Goal: Task Accomplishment & Management: Manage account settings

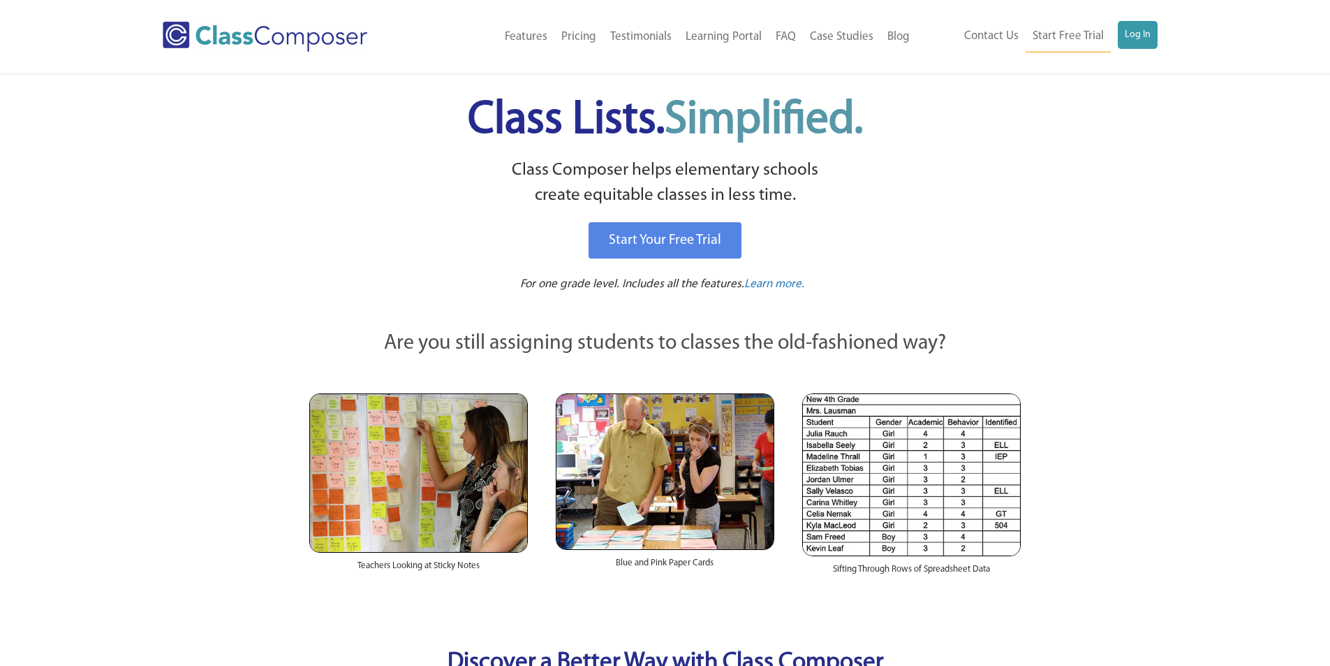
click at [1147, 50] on ul "Contact Us Start Free Trial Log In" at bounding box center [1057, 36] width 200 height 31
click at [1118, 3] on div "Menu Home Old Features Pricing Testimonials Learning Portal FAQ Case Studies Bl…" at bounding box center [666, 36] width 1006 height 73
click at [1131, 30] on link "Log In" at bounding box center [1138, 35] width 40 height 28
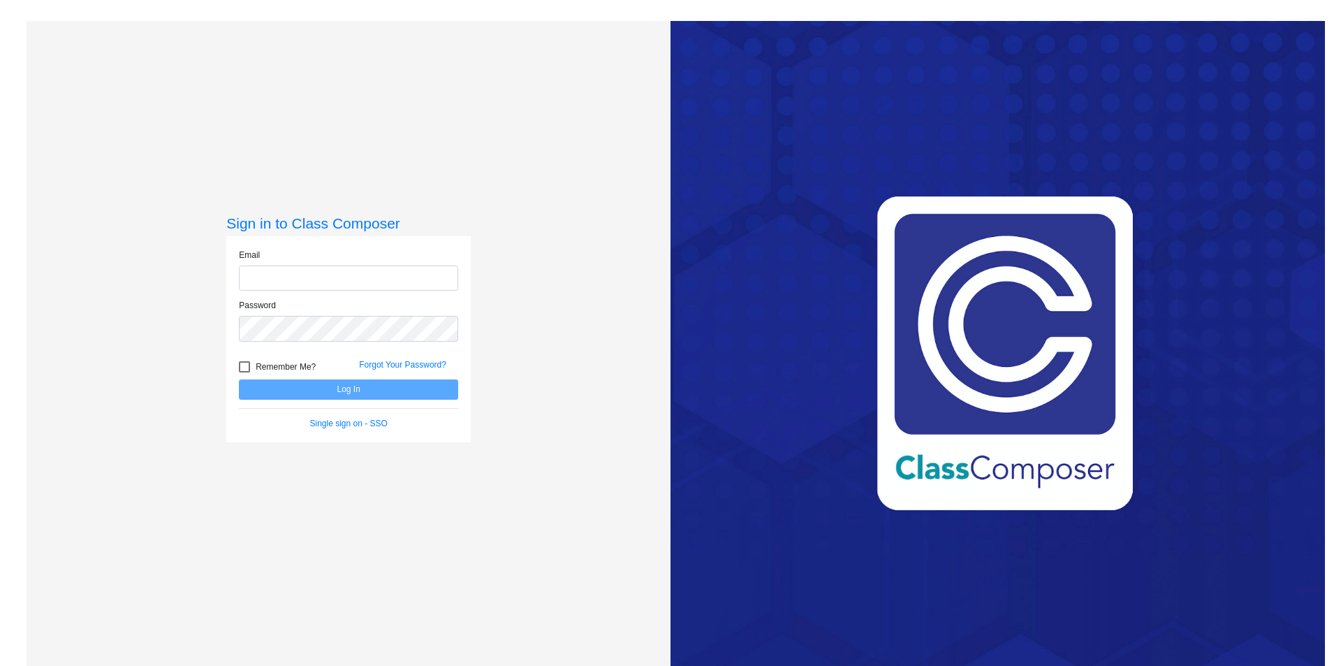
click at [387, 282] on input "email" at bounding box center [348, 278] width 219 height 26
type input "[EMAIL_ADDRESS][PERSON_NAME][DOMAIN_NAME]"
click at [340, 425] on link "Single sign on - SSO" at bounding box center [349, 423] width 78 height 10
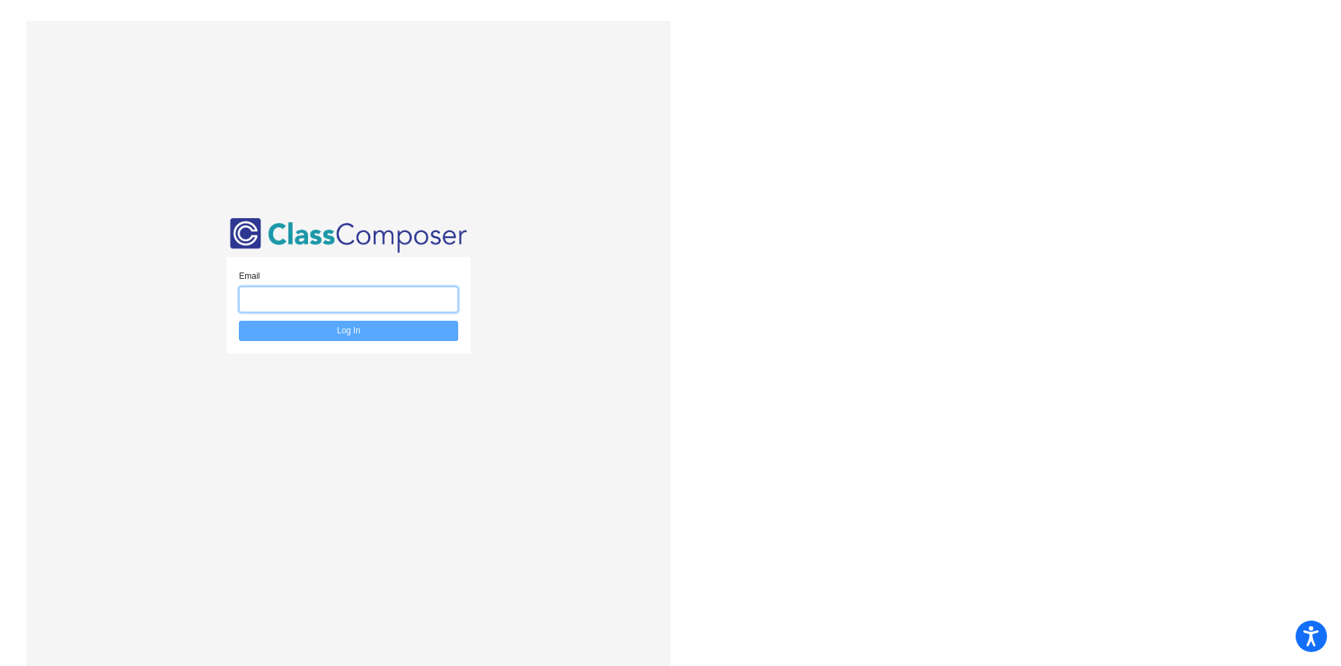
click at [272, 310] on input "email" at bounding box center [348, 299] width 219 height 26
type input "[EMAIL_ADDRESS][PERSON_NAME][DOMAIN_NAME]"
click at [315, 342] on div "Email [EMAIL_ADDRESS][PERSON_NAME][DOMAIN_NAME] Log In" at bounding box center [348, 305] width 244 height 96
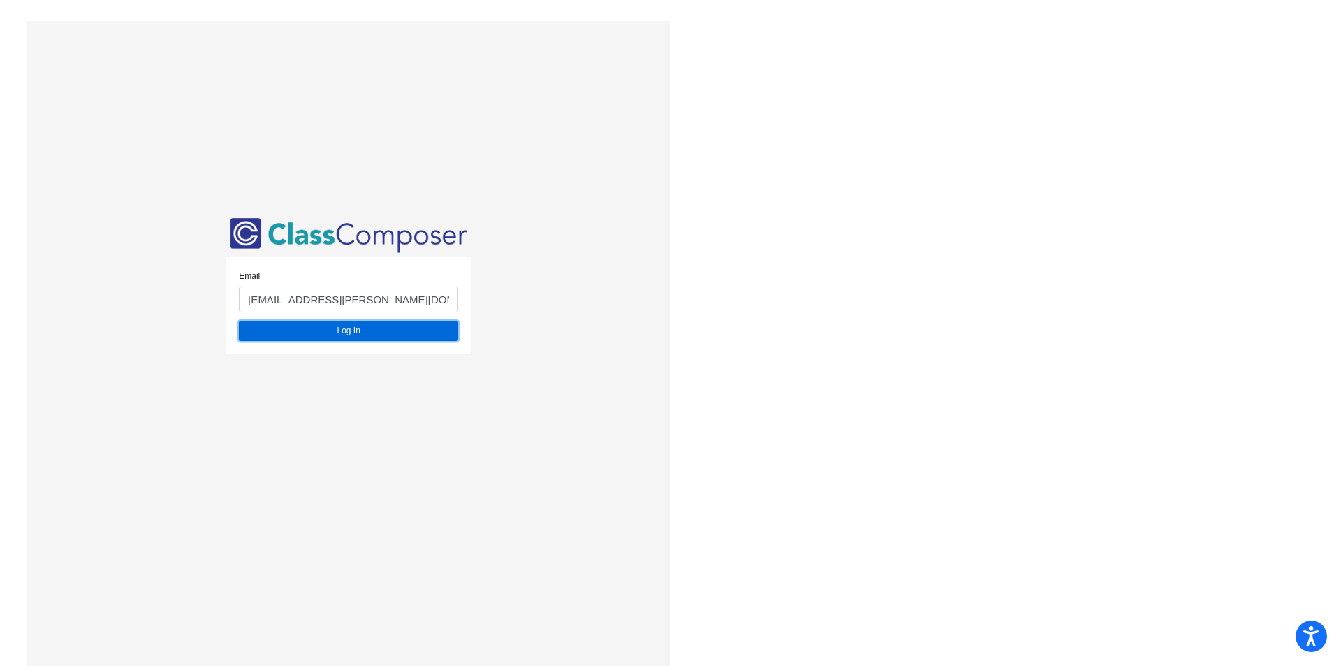
click at [311, 332] on button "Log In" at bounding box center [348, 331] width 219 height 20
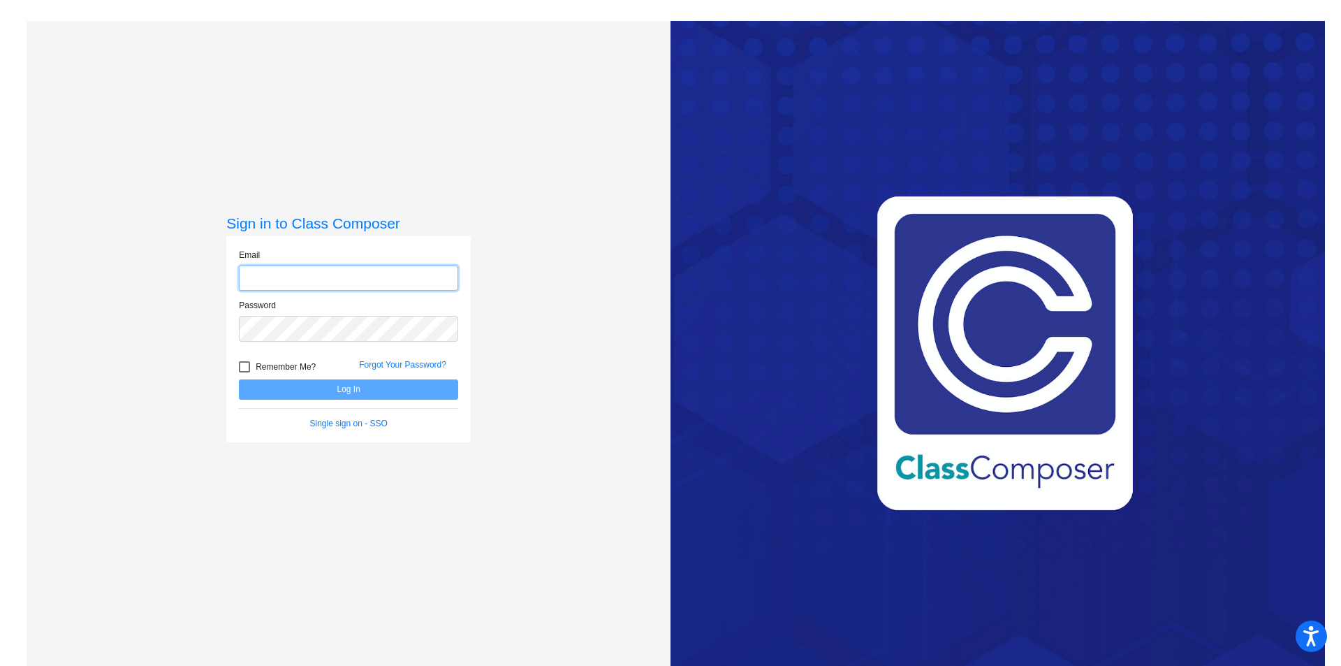
click at [297, 272] on input "email" at bounding box center [348, 278] width 219 height 26
type input "[EMAIL_ADDRESS][PERSON_NAME][DOMAIN_NAME]"
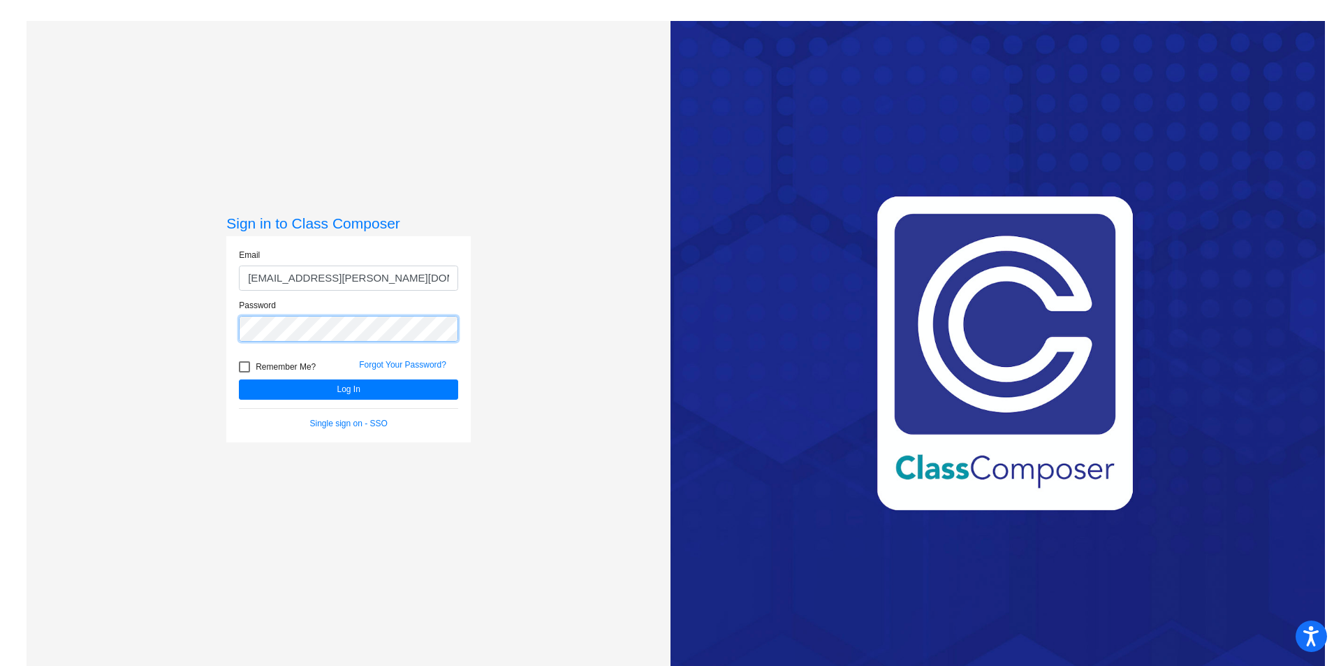
click at [239, 379] on button "Log In" at bounding box center [348, 389] width 219 height 20
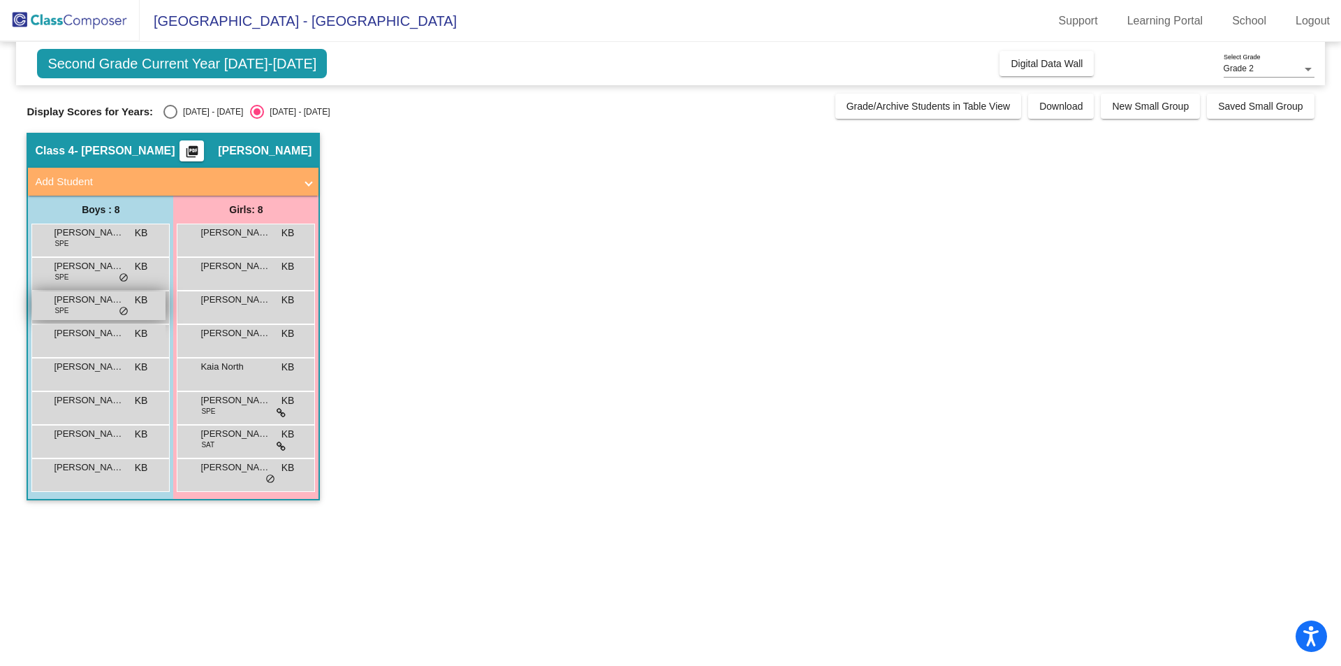
click at [94, 302] on span "[PERSON_NAME]" at bounding box center [89, 300] width 70 height 14
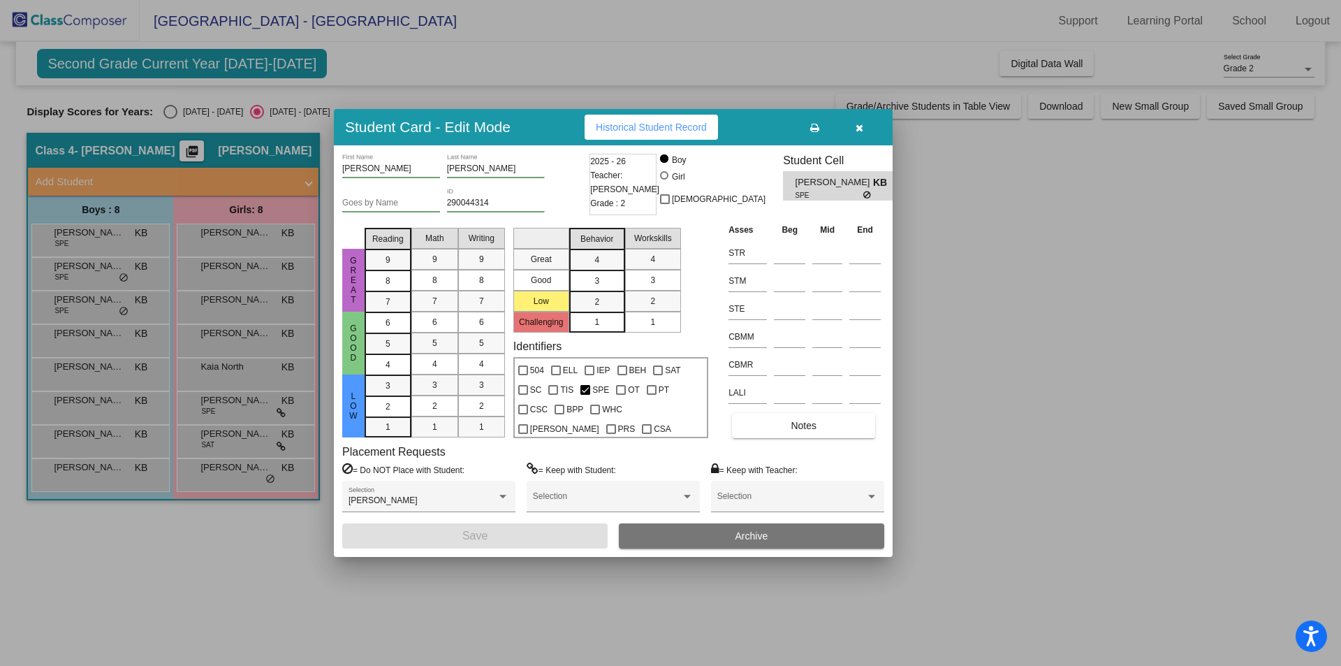
click at [856, 199] on div "SPE" at bounding box center [843, 195] width 97 height 10
click at [855, 200] on div "SPE" at bounding box center [843, 195] width 97 height 10
click at [619, 131] on span "Historical Student Record" at bounding box center [651, 127] width 111 height 11
click at [861, 125] on icon "button" at bounding box center [860, 128] width 8 height 10
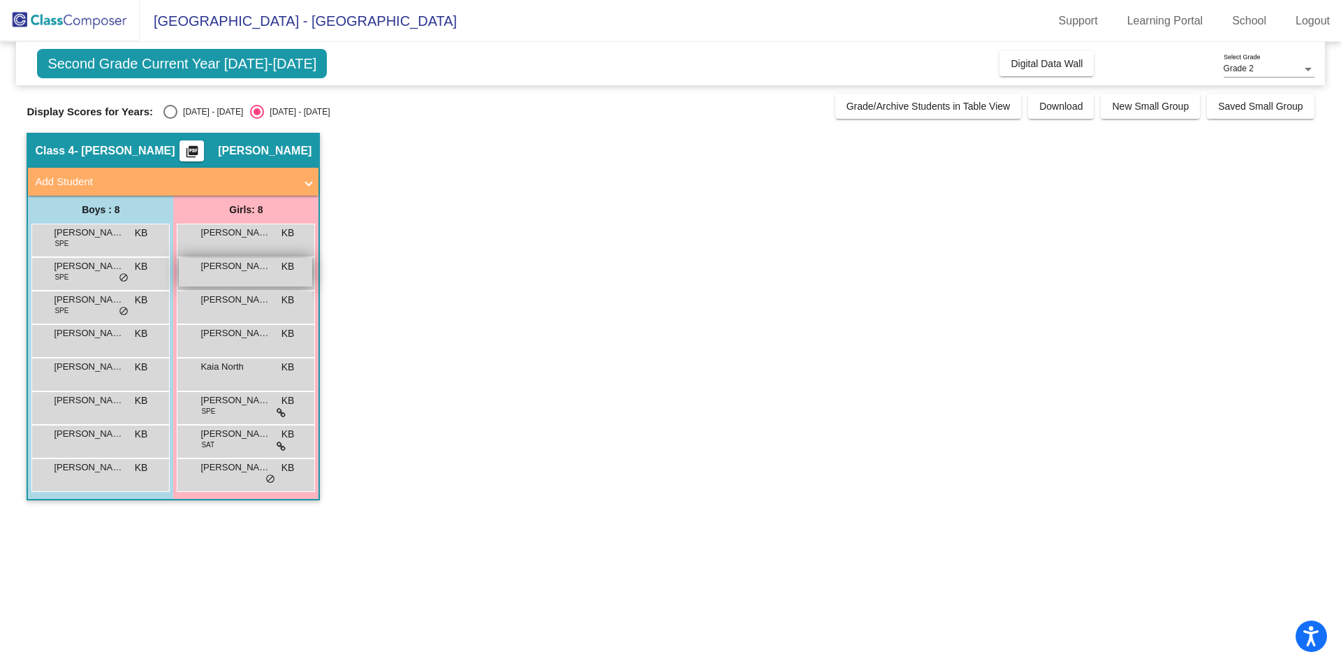
click at [272, 272] on div "[PERSON_NAME] KB lock do_not_disturb_alt" at bounding box center [245, 272] width 133 height 29
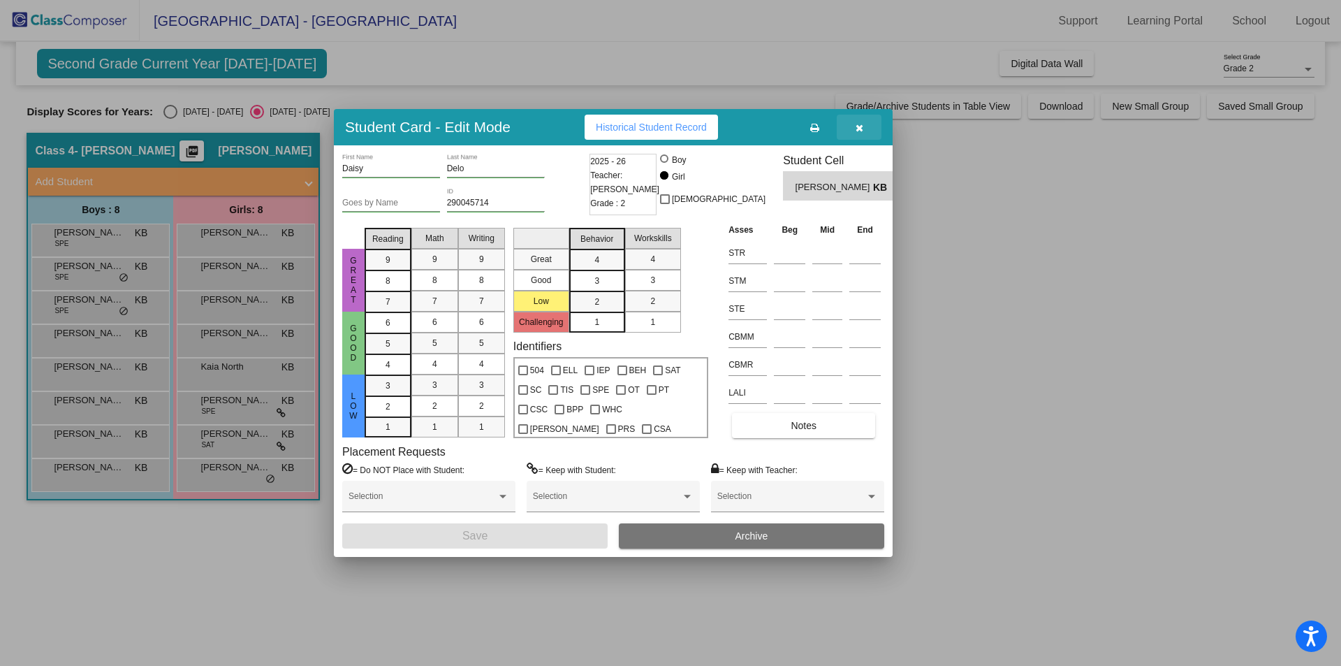
click at [857, 126] on icon "button" at bounding box center [860, 128] width 8 height 10
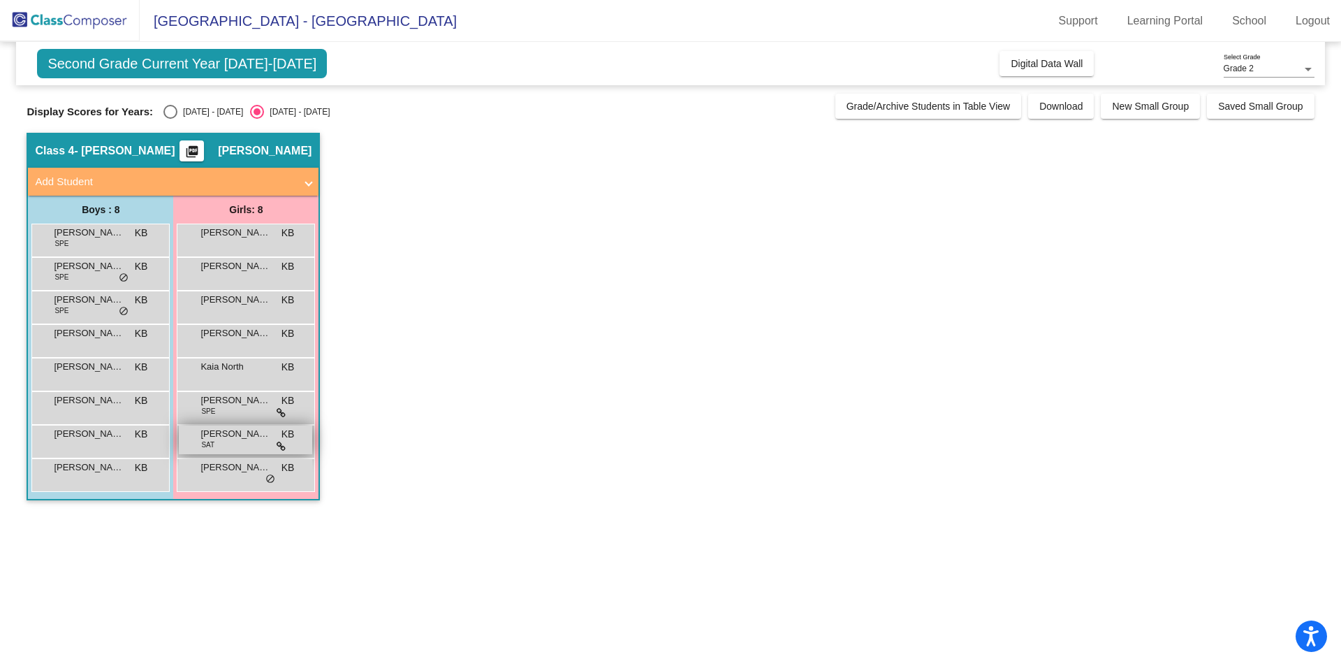
click at [228, 443] on div "[PERSON_NAME] SAT KB lock do_not_disturb_alt" at bounding box center [245, 439] width 133 height 29
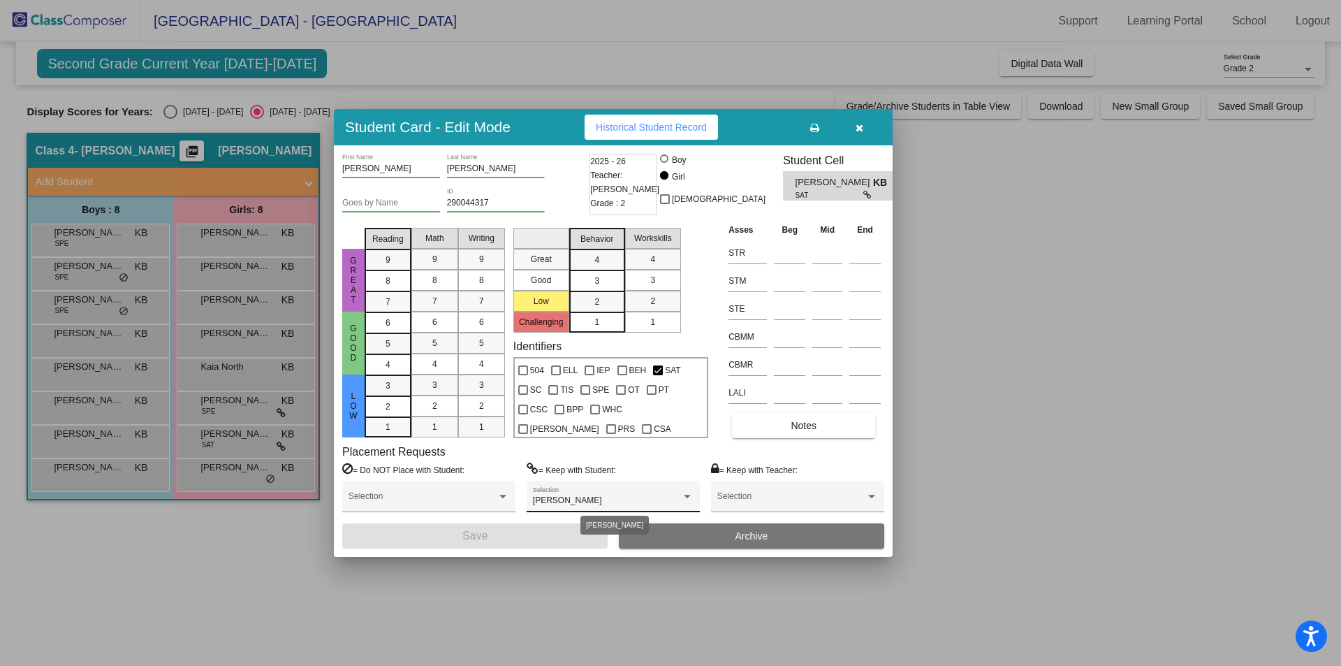
click at [627, 501] on div "[PERSON_NAME]" at bounding box center [607, 501] width 148 height 10
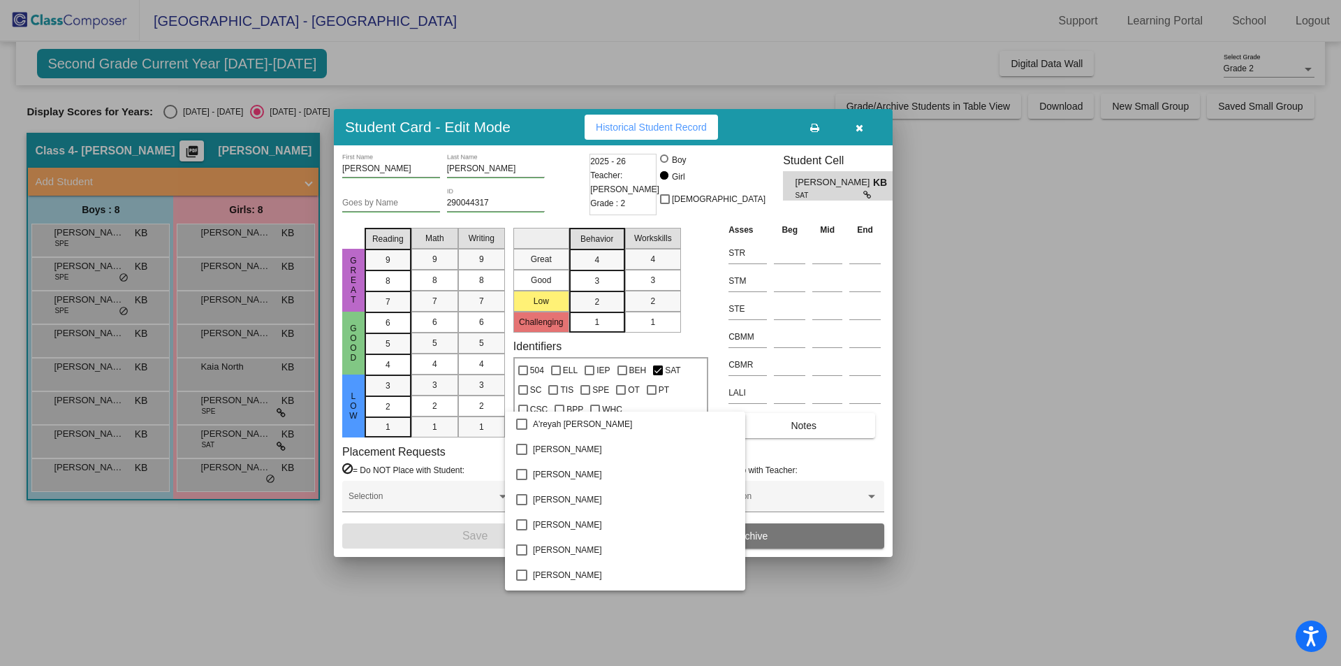
scroll to position [2136, 0]
click at [858, 133] on div at bounding box center [670, 333] width 1341 height 666
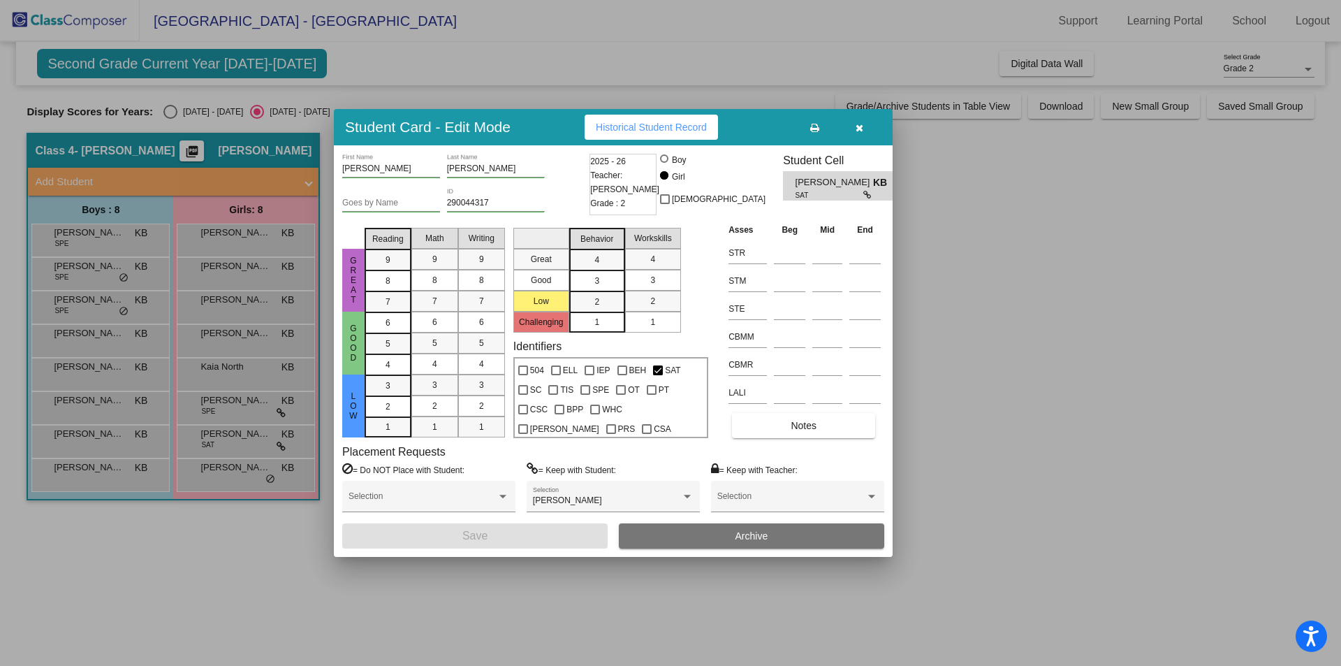
click at [851, 135] on button "button" at bounding box center [859, 127] width 45 height 25
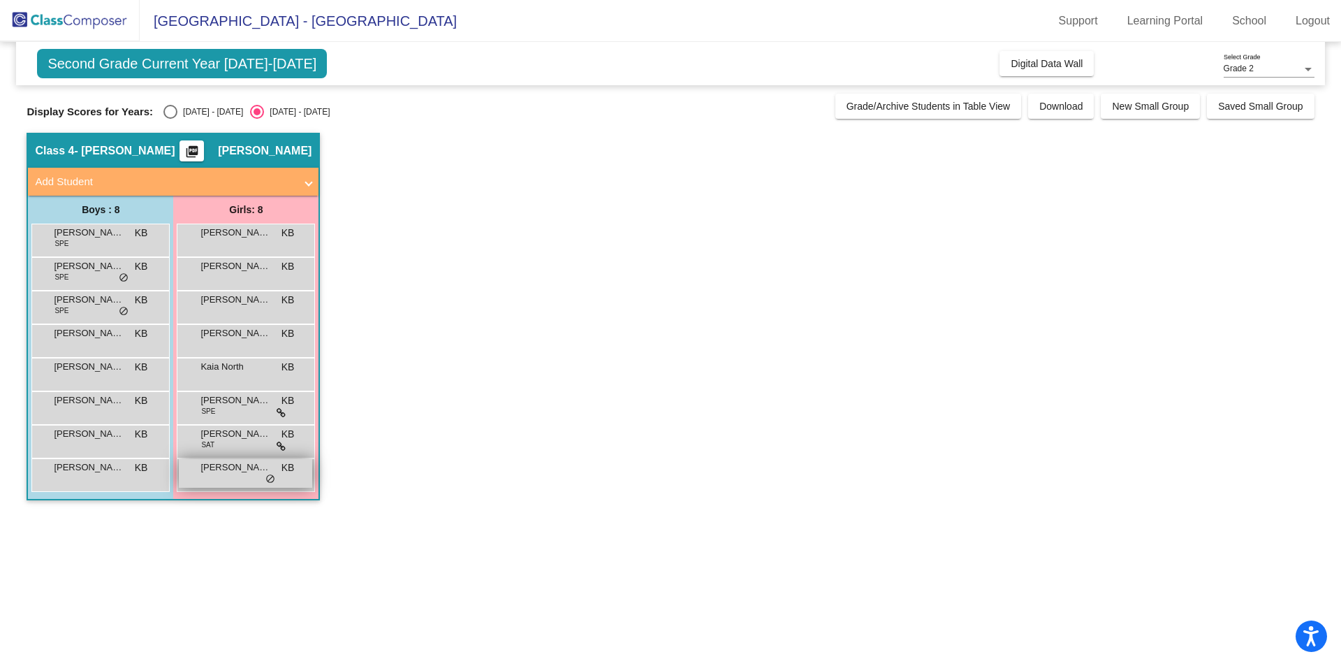
click at [254, 483] on div "[PERSON_NAME] KB lock do_not_disturb_alt" at bounding box center [245, 473] width 133 height 29
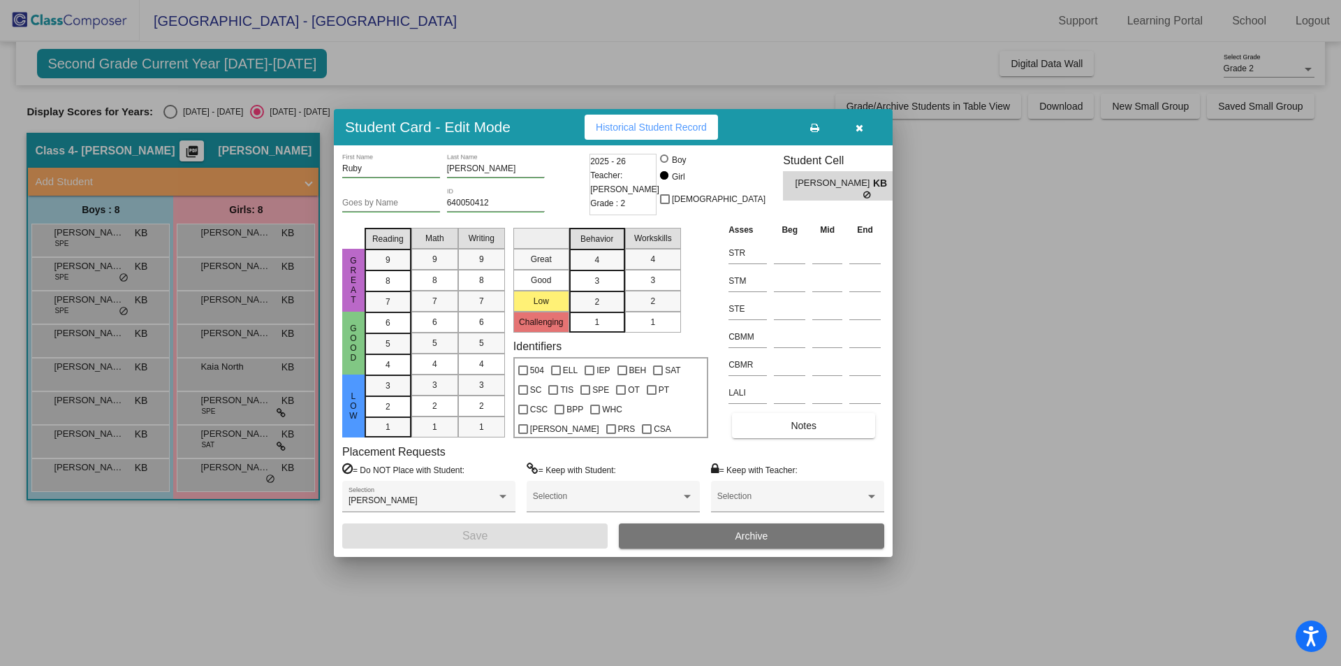
click at [868, 135] on button "button" at bounding box center [859, 127] width 45 height 25
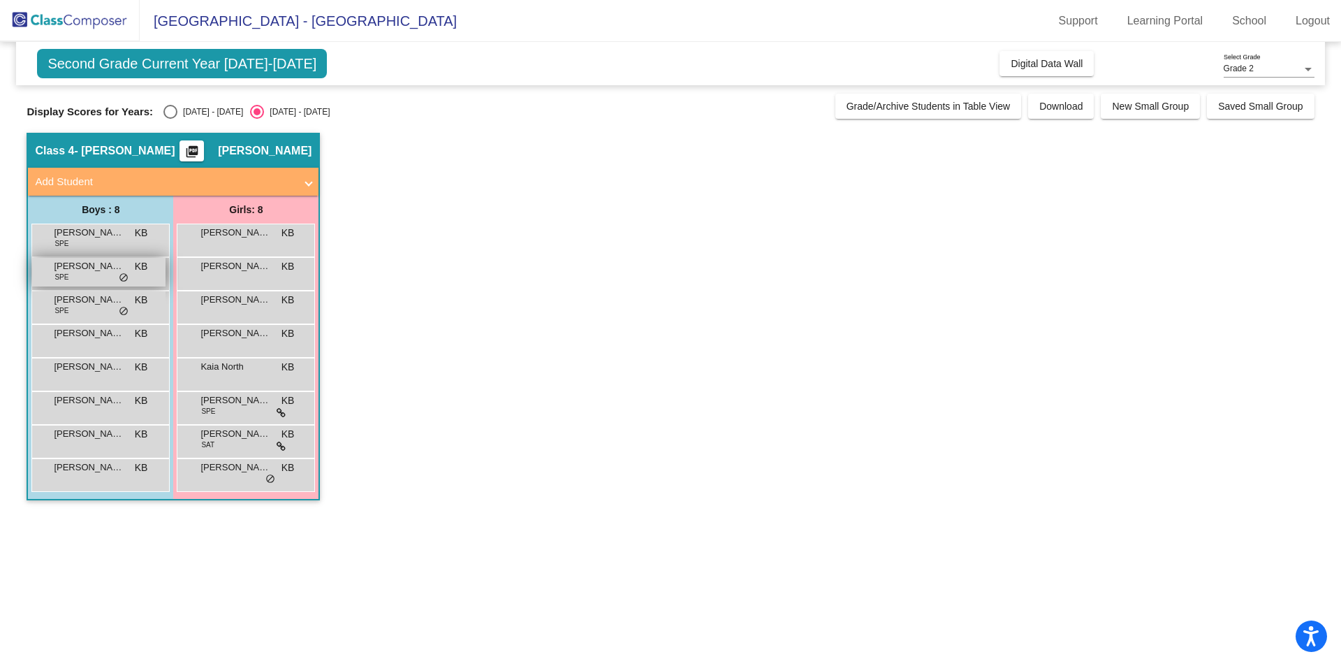
click at [111, 278] on div "[PERSON_NAME] SPE KB lock do_not_disturb_alt" at bounding box center [98, 272] width 133 height 29
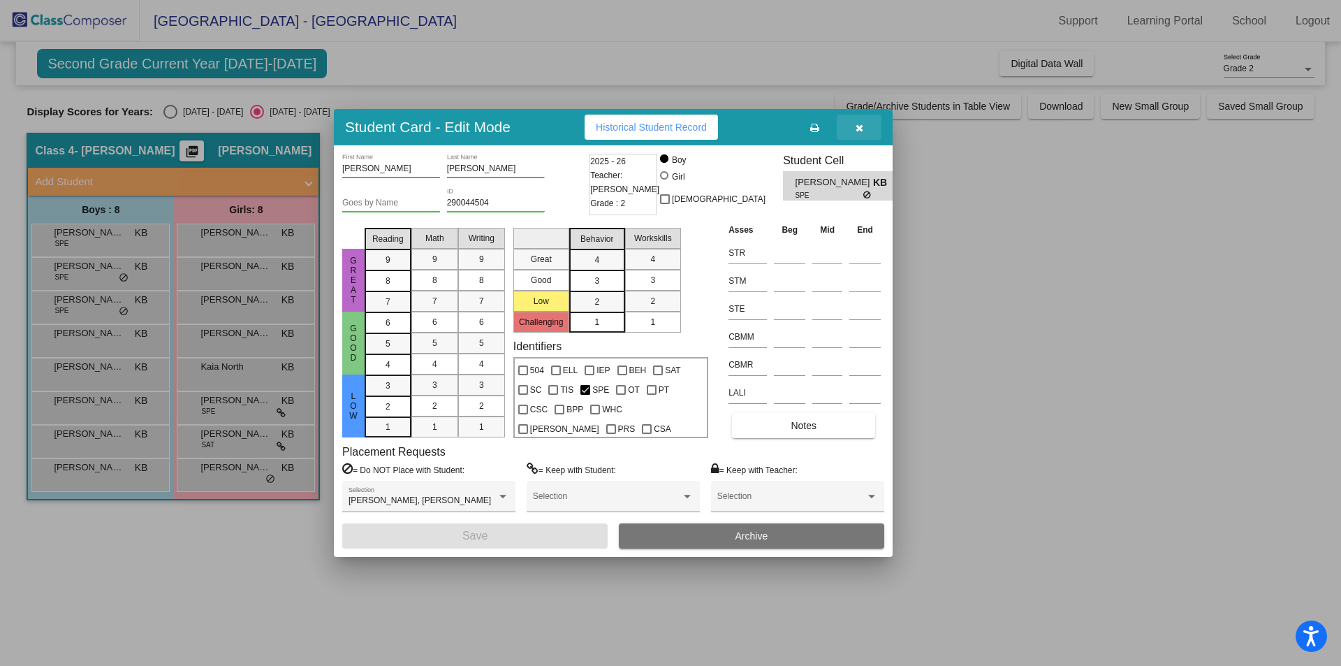
click at [865, 123] on button "button" at bounding box center [859, 127] width 45 height 25
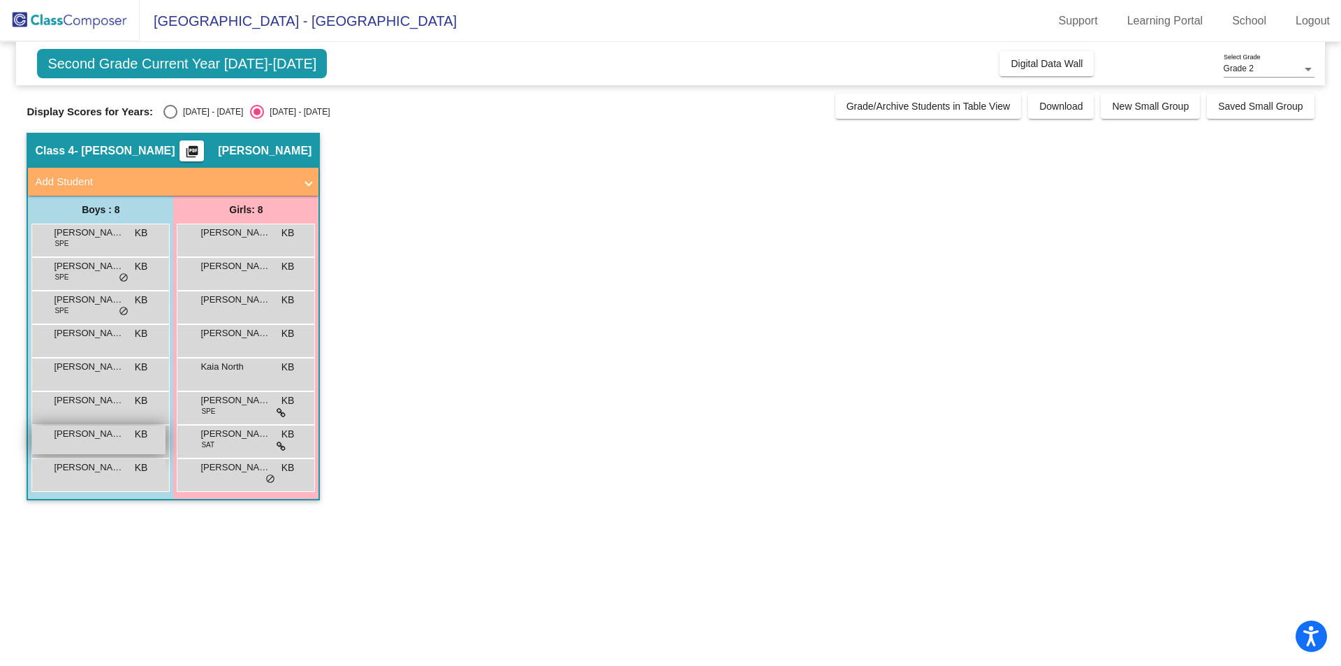
click at [95, 443] on div "[PERSON_NAME] KB lock do_not_disturb_alt" at bounding box center [98, 439] width 133 height 29
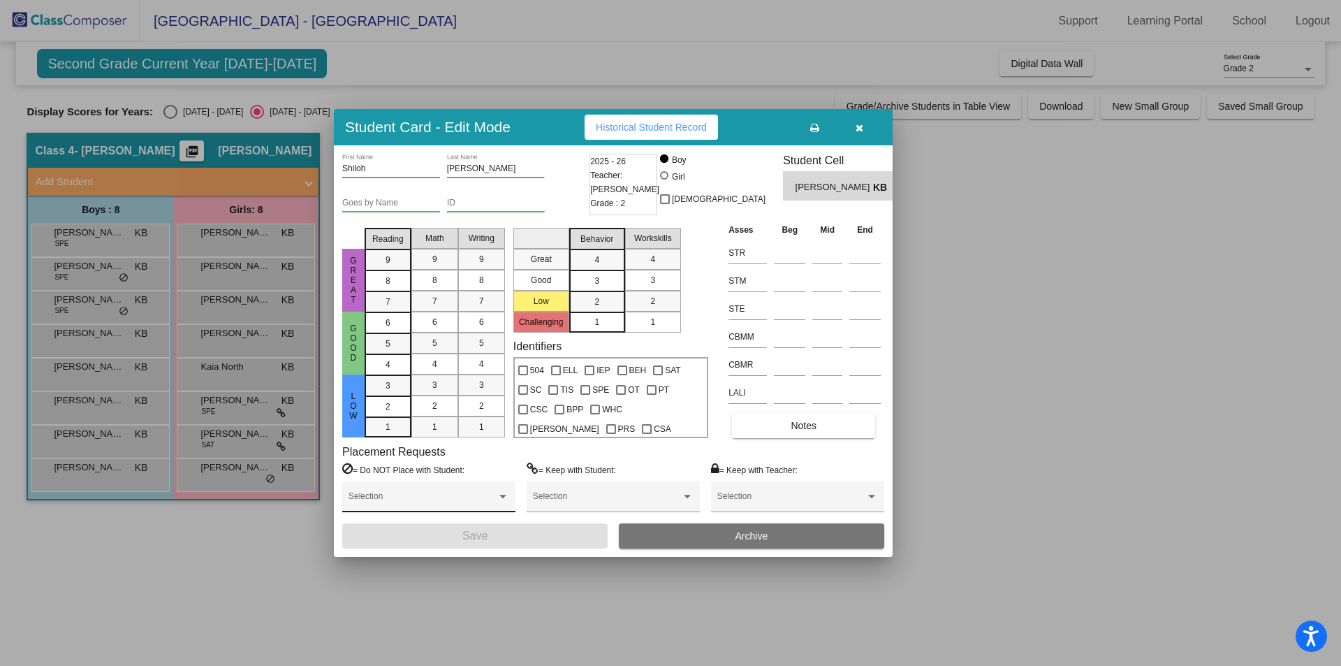
click at [480, 491] on div "Selection" at bounding box center [428, 499] width 161 height 25
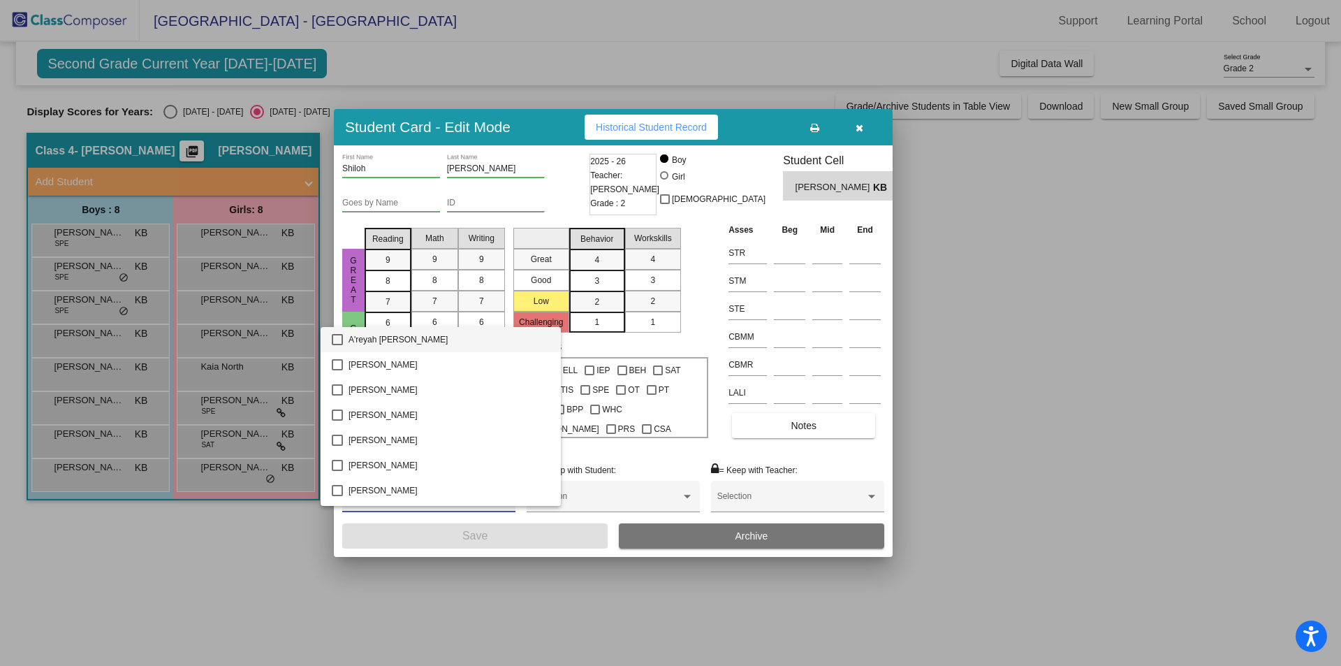
click at [610, 496] on div at bounding box center [670, 333] width 1341 height 666
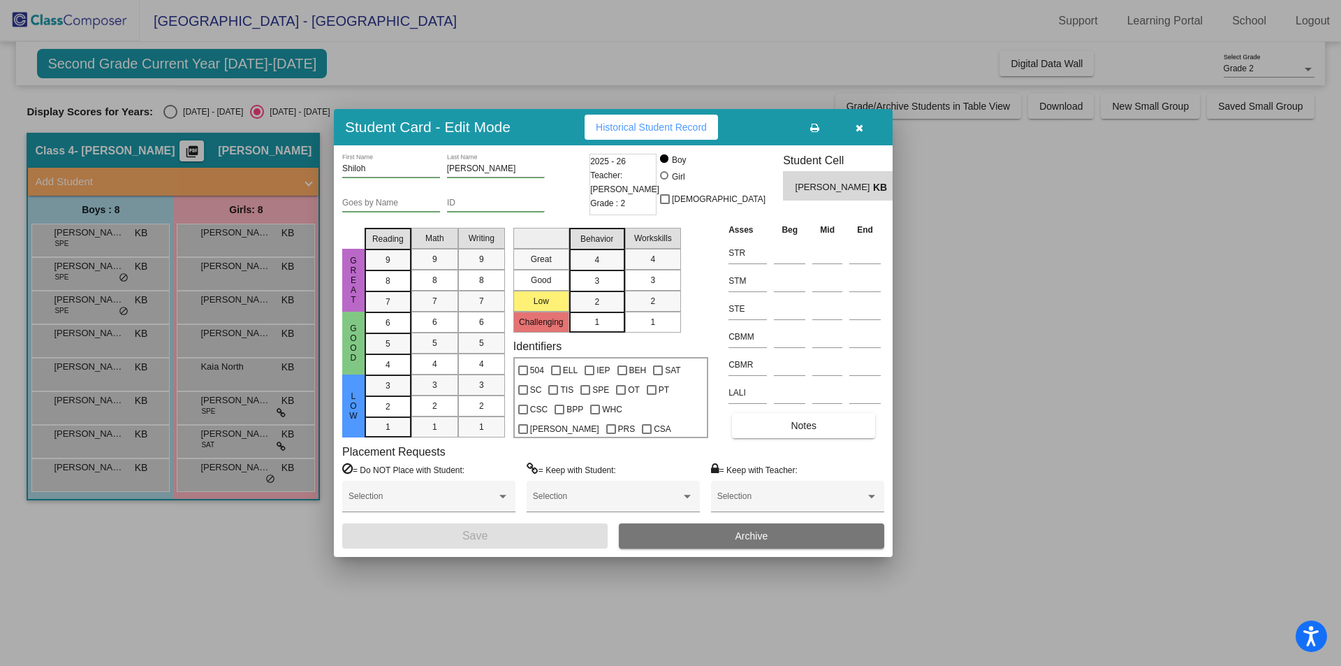
click at [610, 496] on span at bounding box center [607, 501] width 148 height 10
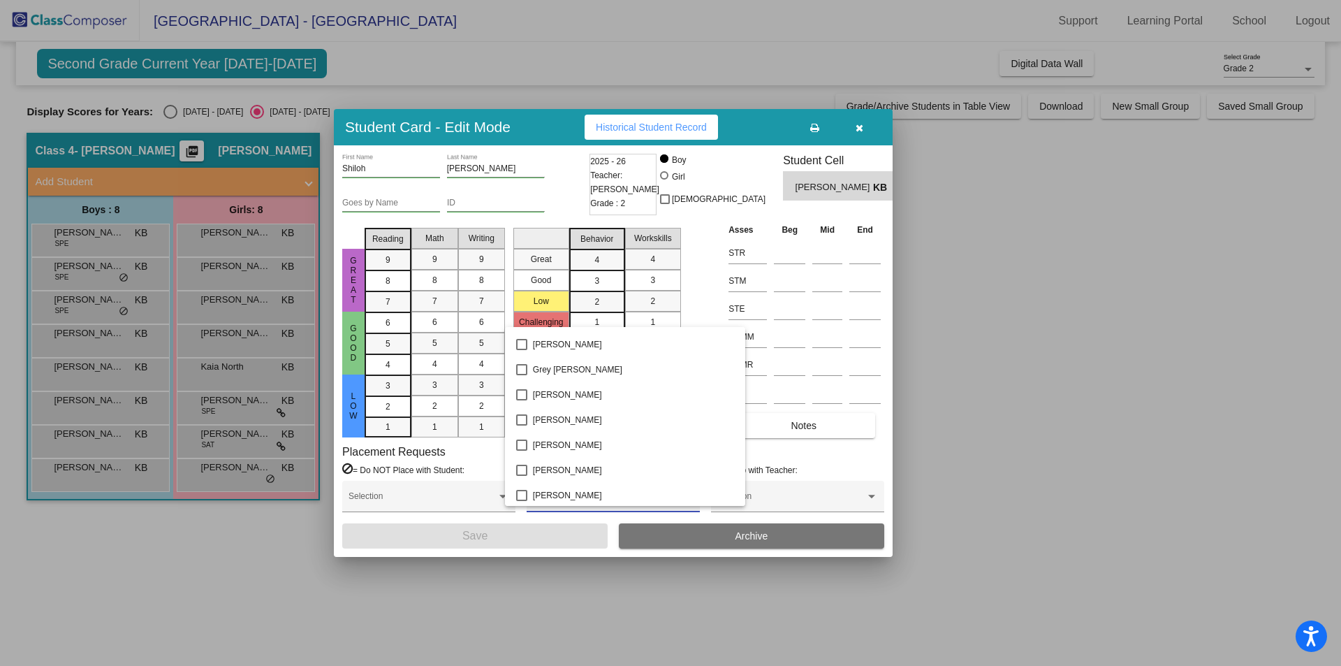
scroll to position [1384, 0]
click at [563, 367] on span "[PERSON_NAME]" at bounding box center [633, 363] width 201 height 25
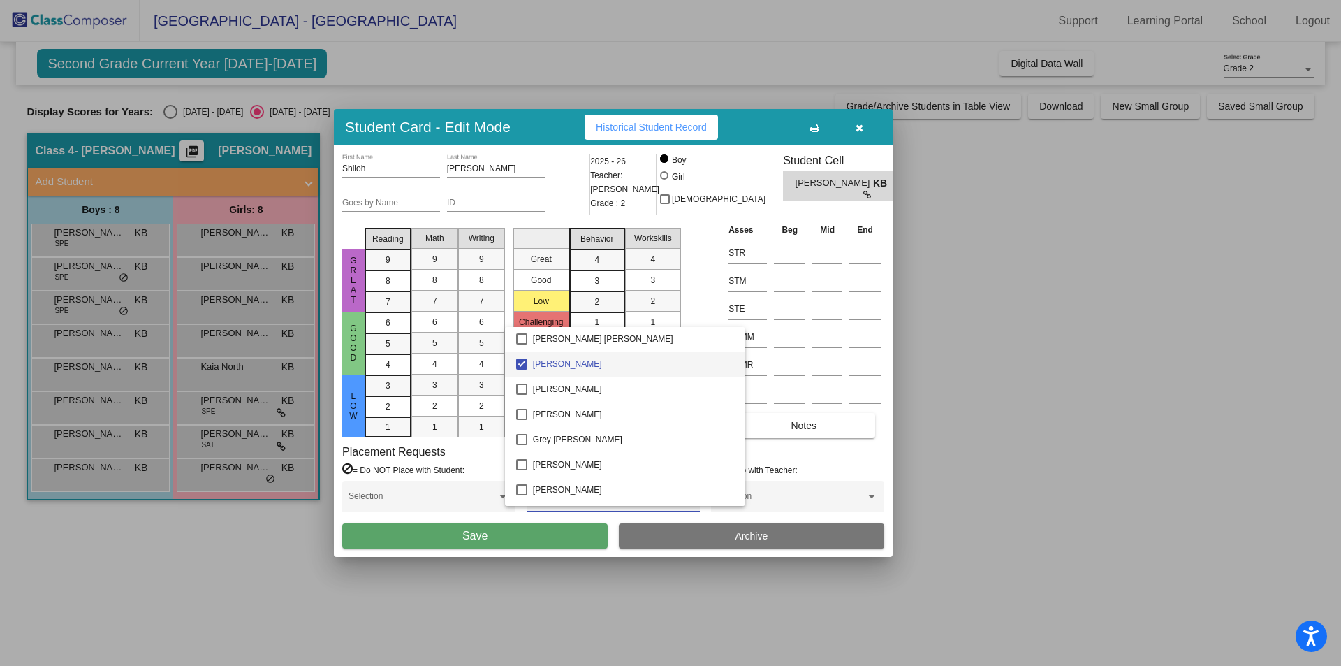
click at [642, 585] on div at bounding box center [670, 333] width 1341 height 666
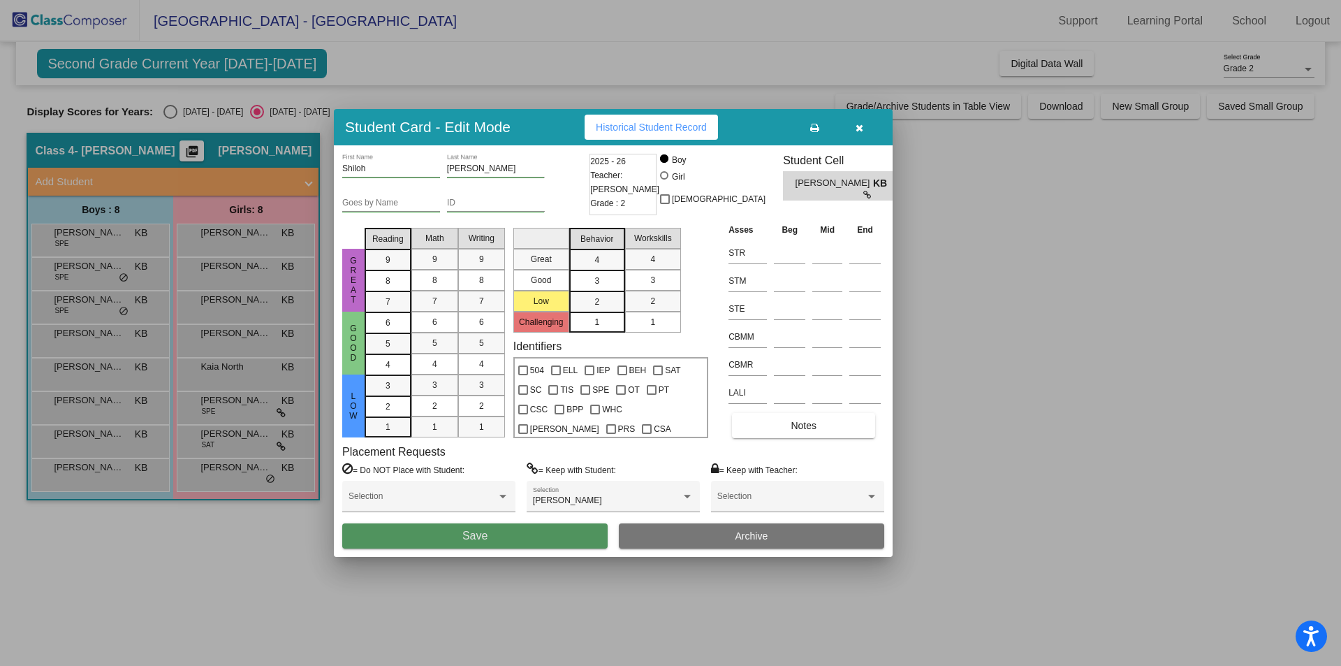
click at [520, 527] on button "Save" at bounding box center [474, 535] width 265 height 25
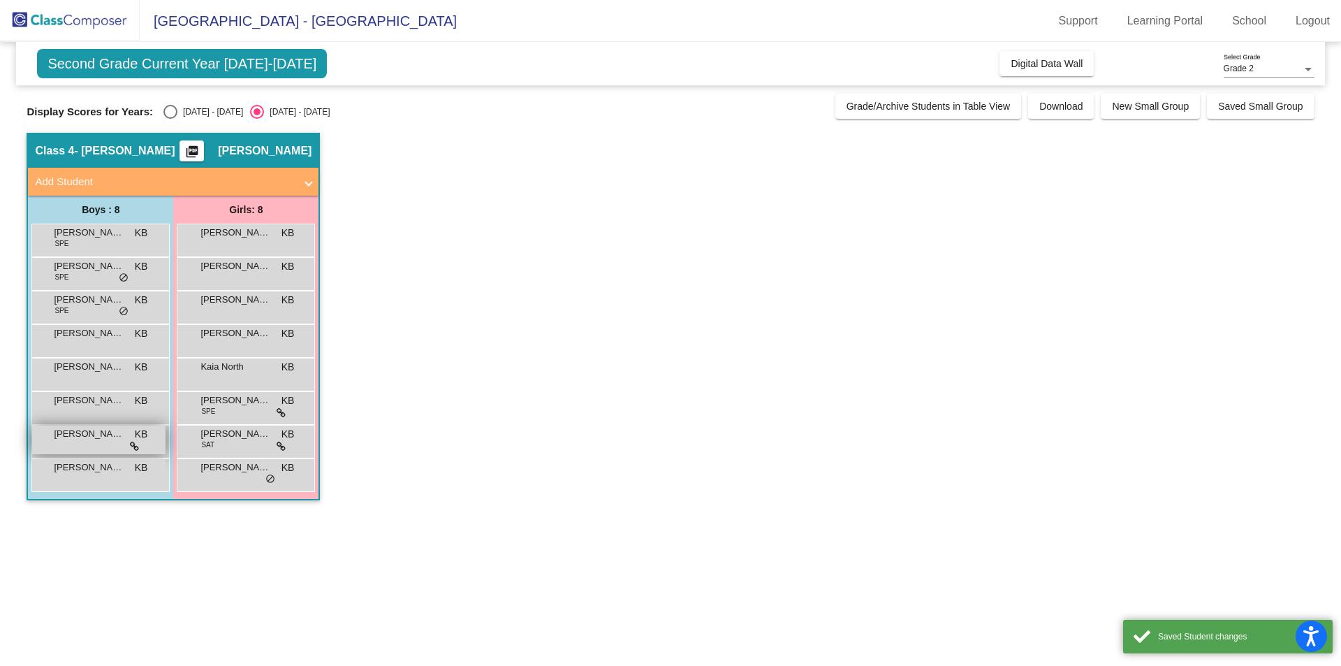
click at [124, 437] on span "[PERSON_NAME]" at bounding box center [89, 434] width 70 height 14
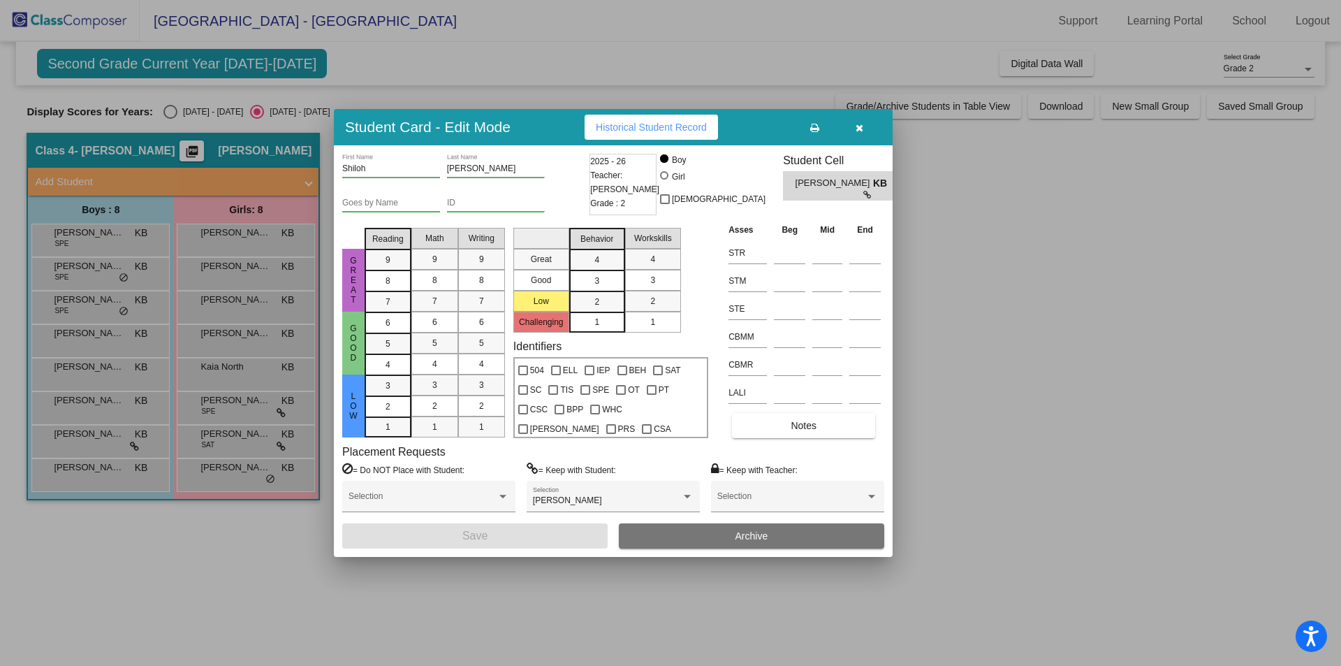
click at [830, 177] on span "[PERSON_NAME]" at bounding box center [834, 183] width 78 height 15
drag, startPoint x: 830, startPoint y: 186, endPoint x: 851, endPoint y: 184, distance: 21.0
click at [831, 186] on span "[PERSON_NAME]" at bounding box center [834, 183] width 78 height 15
click at [873, 183] on span "KB" at bounding box center [883, 183] width 20 height 15
click at [864, 121] on button "button" at bounding box center [859, 127] width 45 height 25
